Goal: Navigation & Orientation: Find specific page/section

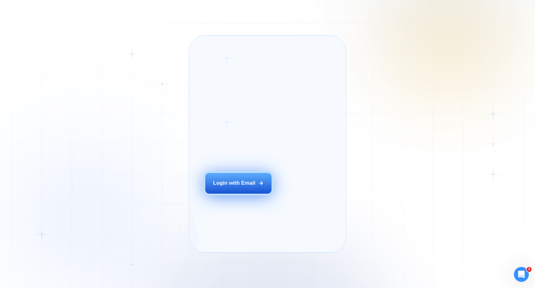
click at [247, 187] on div "Login with Email" at bounding box center [234, 183] width 42 height 7
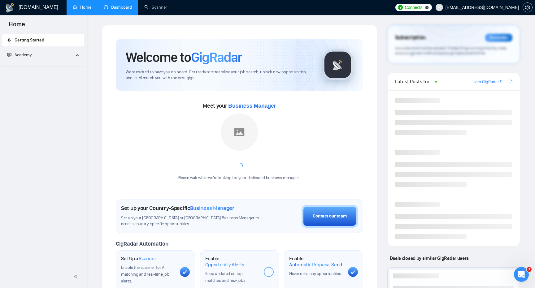
click at [116, 5] on link "Dashboard" at bounding box center [118, 7] width 28 height 5
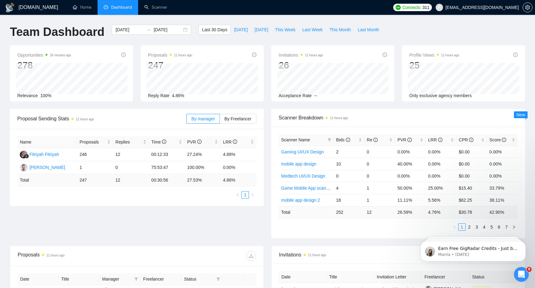
click at [43, 31] on h1 "Team Dashboard" at bounding box center [57, 32] width 94 height 15
click at [113, 12] on li "Dashboard" at bounding box center [118, 7] width 41 height 15
click at [65, 105] on div "Opportunities 4 minutes ago 280 Relevance 100% Proposals 6 minutes ago 256 Repl…" at bounding box center [267, 77] width 522 height 64
click at [116, 228] on div "Proposal Sending Stats 8 minutes ago By manager By Freelancer Name Proposals Re…" at bounding box center [267, 177] width 522 height 137
